Goal: Information Seeking & Learning: Learn about a topic

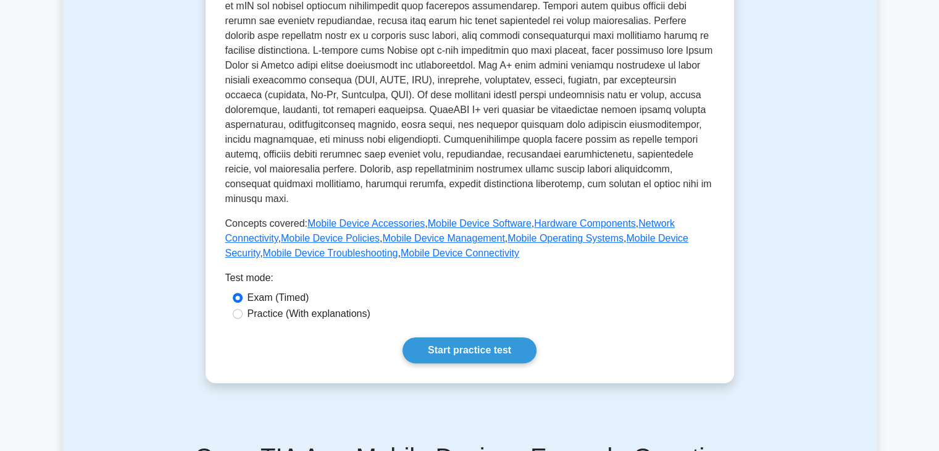
scroll to position [372, 0]
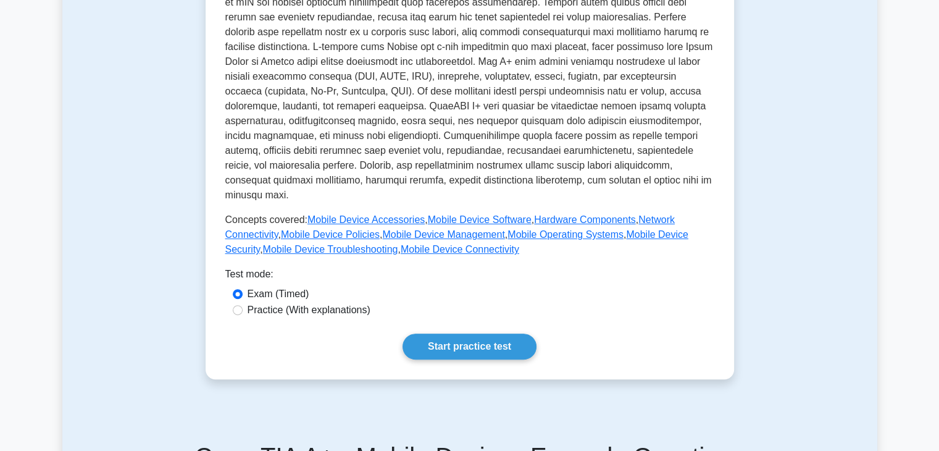
click at [233, 303] on div "Practice (With explanations)" at bounding box center [470, 310] width 474 height 15
click at [235, 305] on input "Practice (With explanations)" at bounding box center [238, 310] width 10 height 10
radio input "true"
click at [412, 333] on link "Start practice test" at bounding box center [470, 346] width 134 height 26
click at [424, 333] on link "Start practice test" at bounding box center [470, 346] width 134 height 26
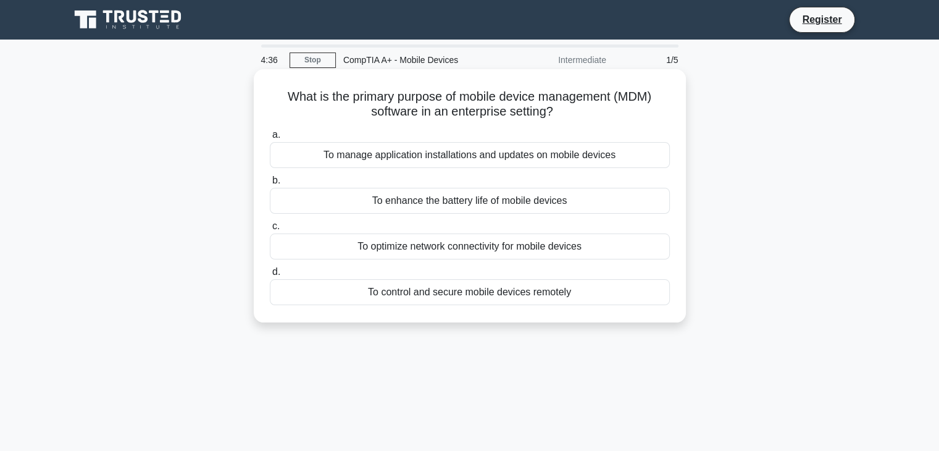
click at [467, 159] on div "To manage application installations and updates on mobile devices" at bounding box center [470, 155] width 400 height 26
click at [270, 139] on input "a. To manage application installations and updates on mobile devices" at bounding box center [270, 135] width 0 height 8
